Goal: Obtain resource: Obtain resource

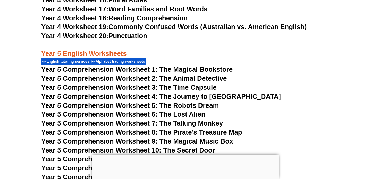
scroll to position [2357, 0]
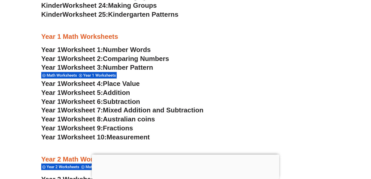
scroll to position [428, 0]
